Goal: Navigation & Orientation: Go to known website

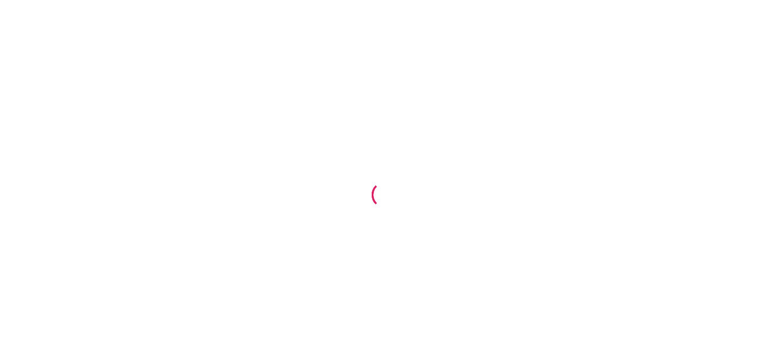
click at [358, 48] on div at bounding box center [389, 180] width 778 height 360
